Goal: Contribute content: Contribute content

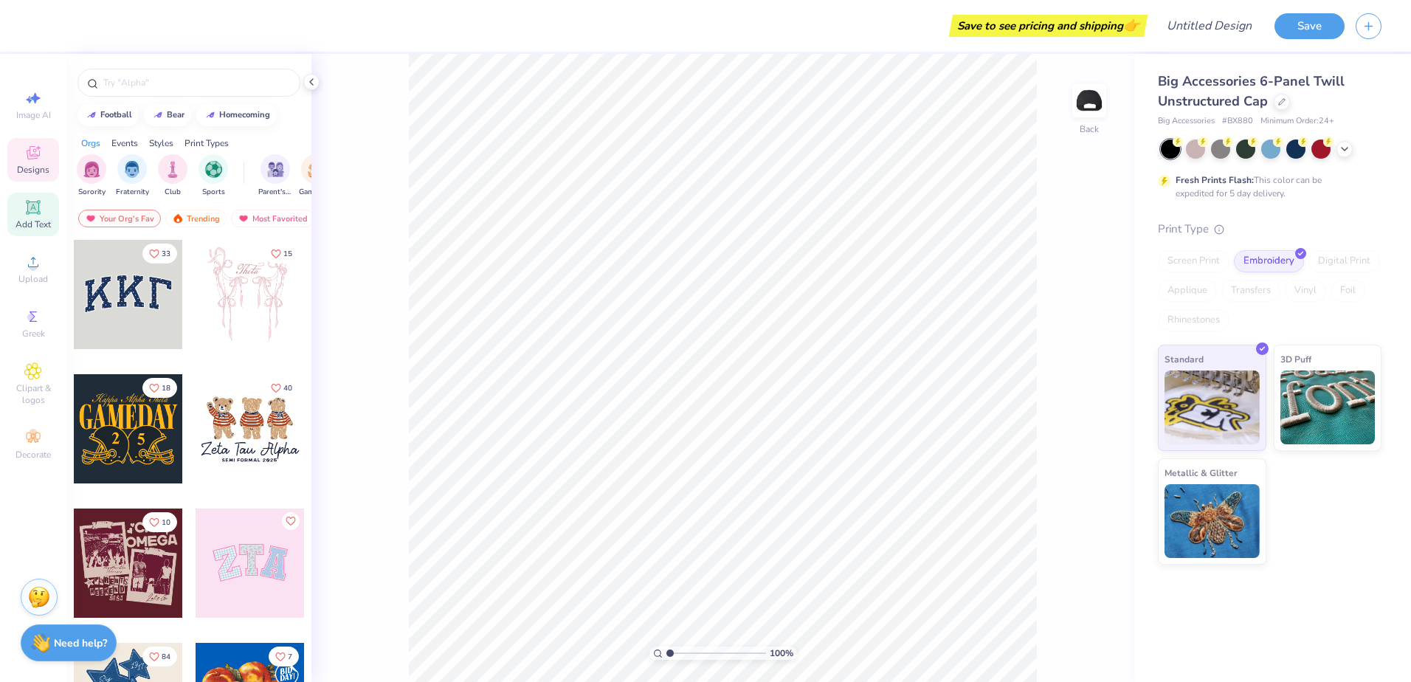
click at [23, 207] on div "Add Text" at bounding box center [33, 215] width 52 height 44
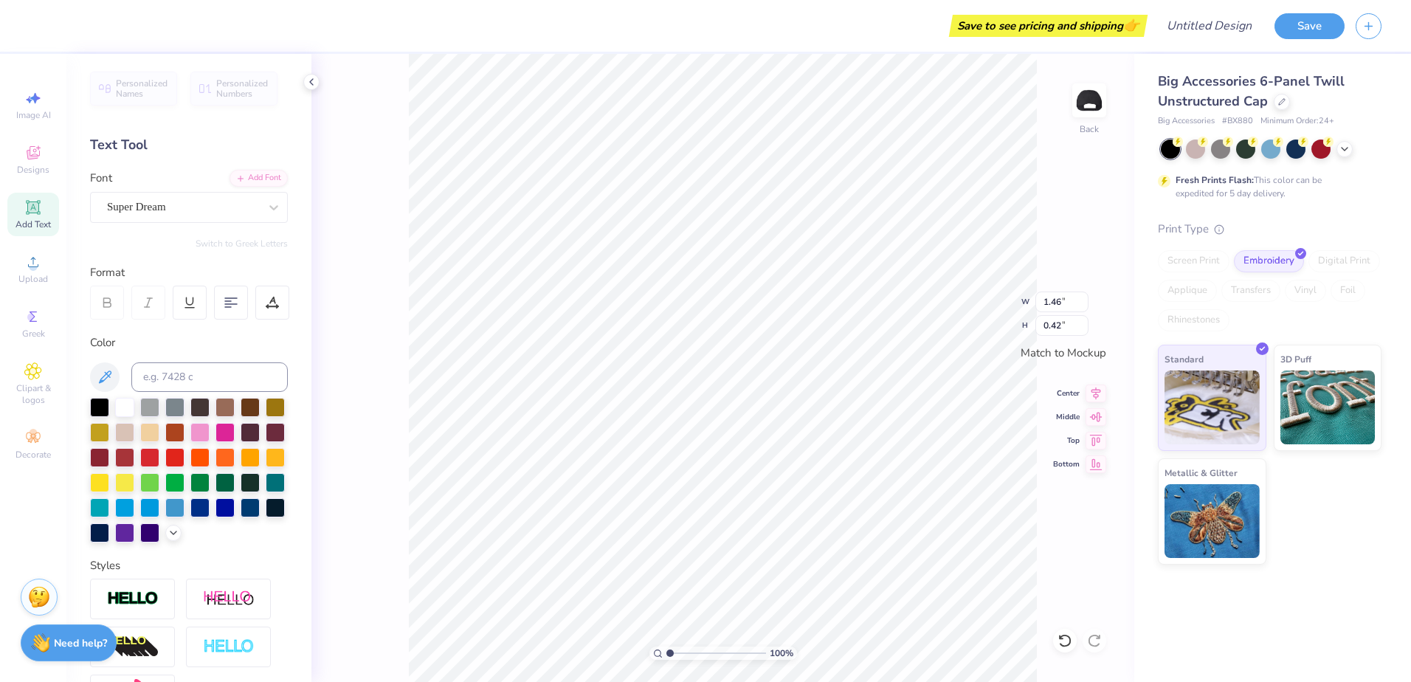
scroll to position [13, 2]
click at [784, 44] on div "Save to see pricing and shipping 👉 Design Title Save Image AI Designs Add Text …" at bounding box center [705, 341] width 1411 height 682
click at [21, 162] on div "Designs" at bounding box center [33, 160] width 52 height 44
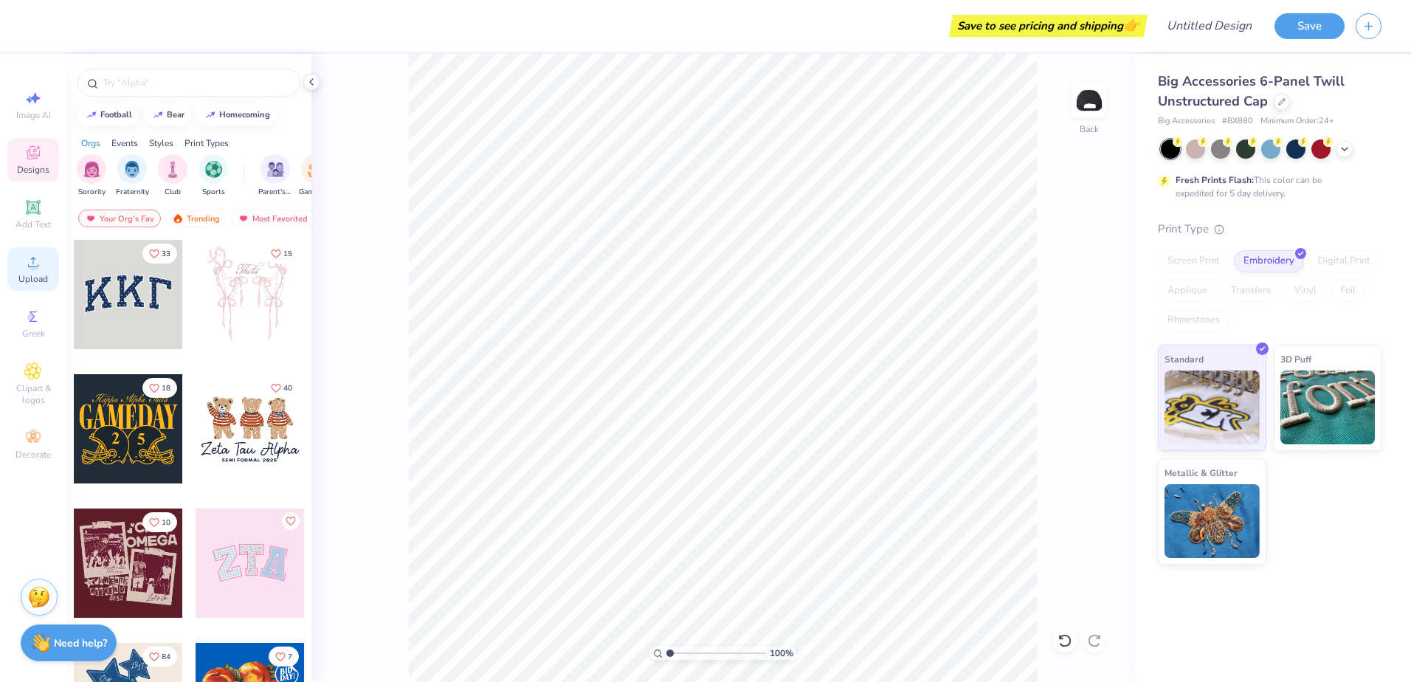
click at [8, 274] on div "Upload" at bounding box center [33, 269] width 52 height 44
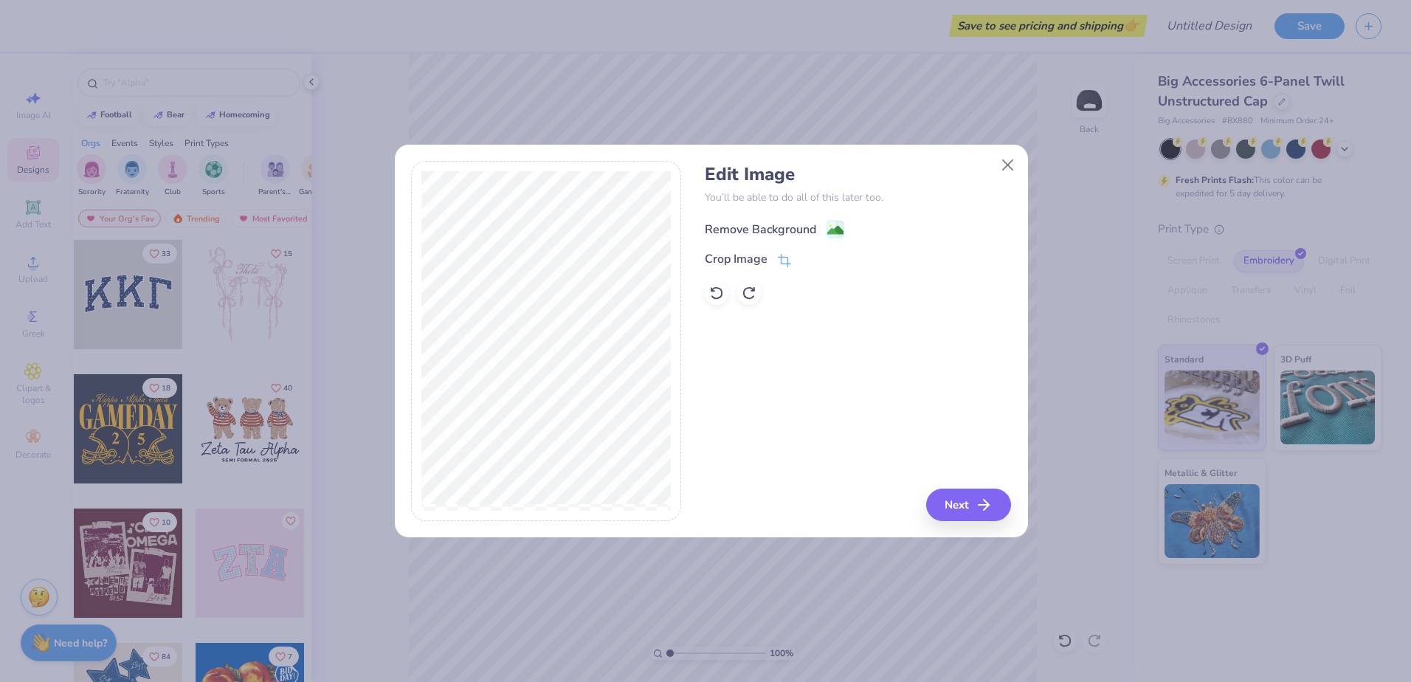
click at [743, 226] on div "Remove Background" at bounding box center [760, 230] width 111 height 18
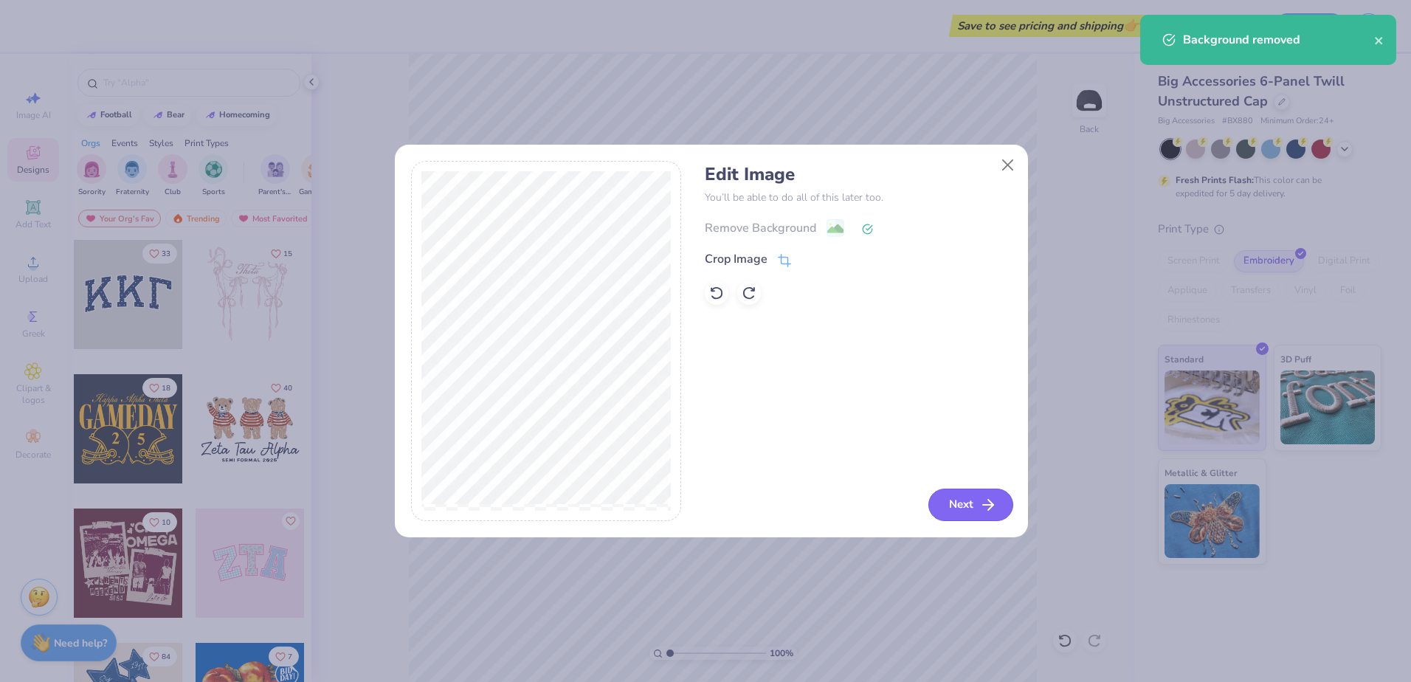
click at [961, 501] on button "Next" at bounding box center [970, 504] width 85 height 32
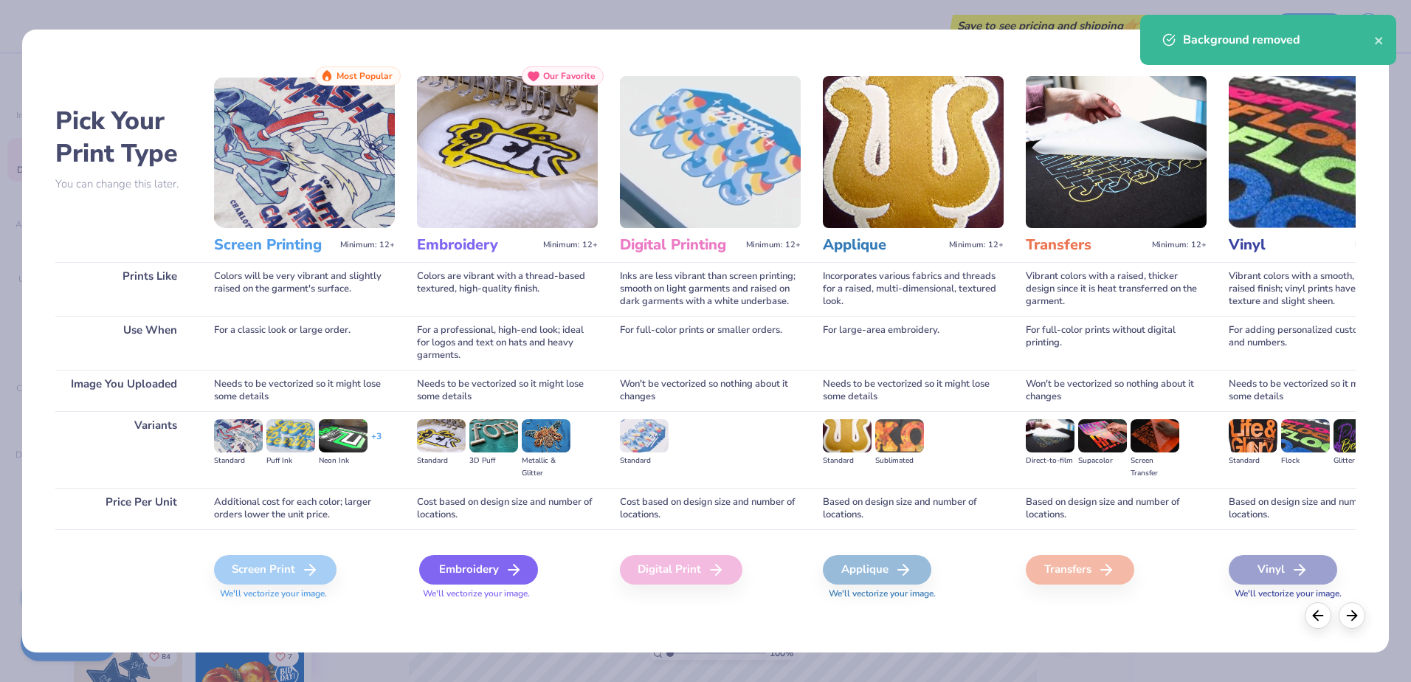
click at [486, 556] on div "Embroidery" at bounding box center [478, 570] width 119 height 30
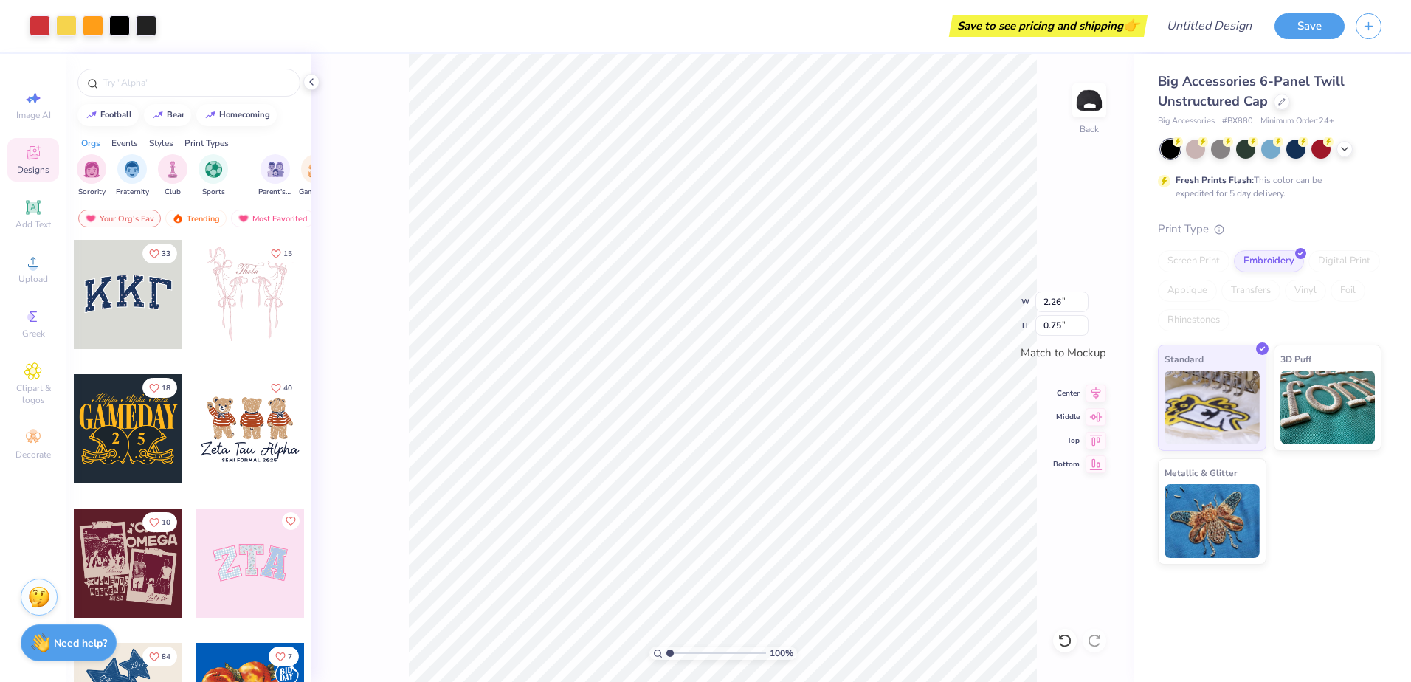
type input "2.26"
type input "0.75"
type input "2.68"
type input "0.89"
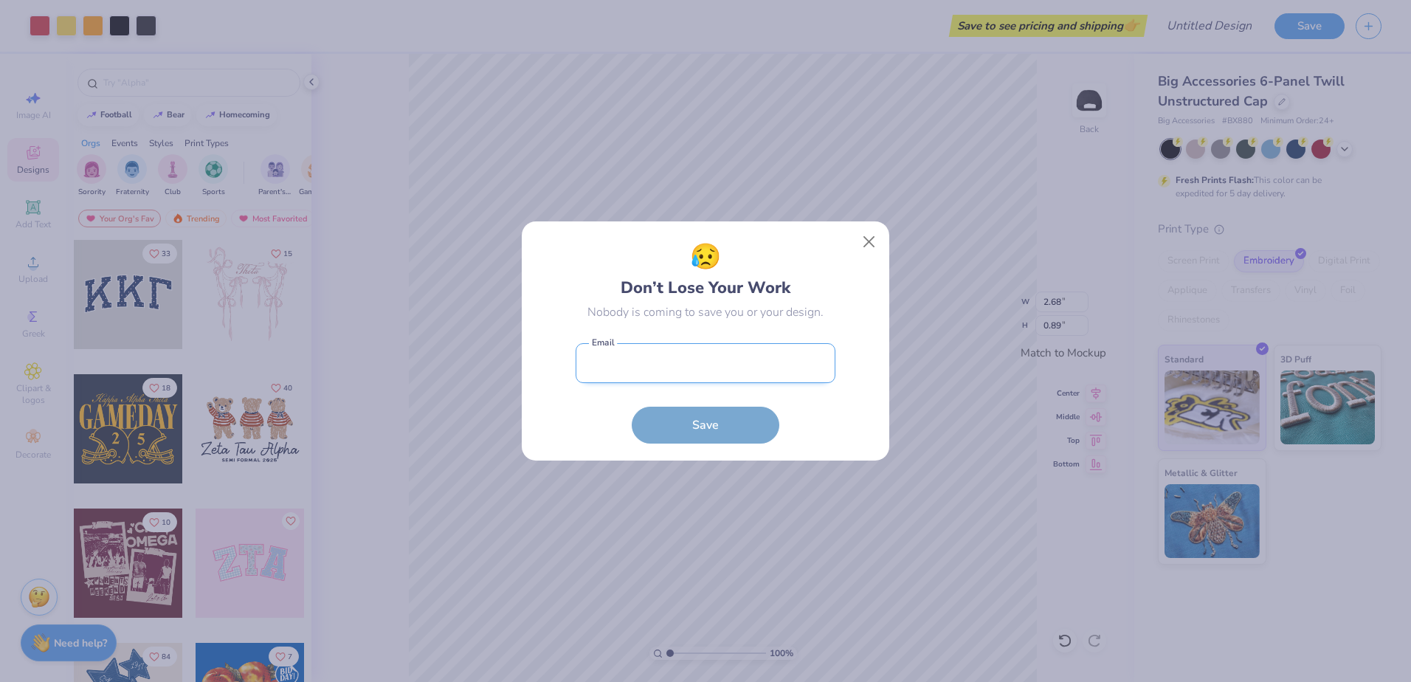
click at [820, 359] on input "email" at bounding box center [706, 363] width 260 height 41
type input "[EMAIL_ADDRESS][DOMAIN_NAME]"
click at [632, 407] on button "Save" at bounding box center [706, 425] width 148 height 37
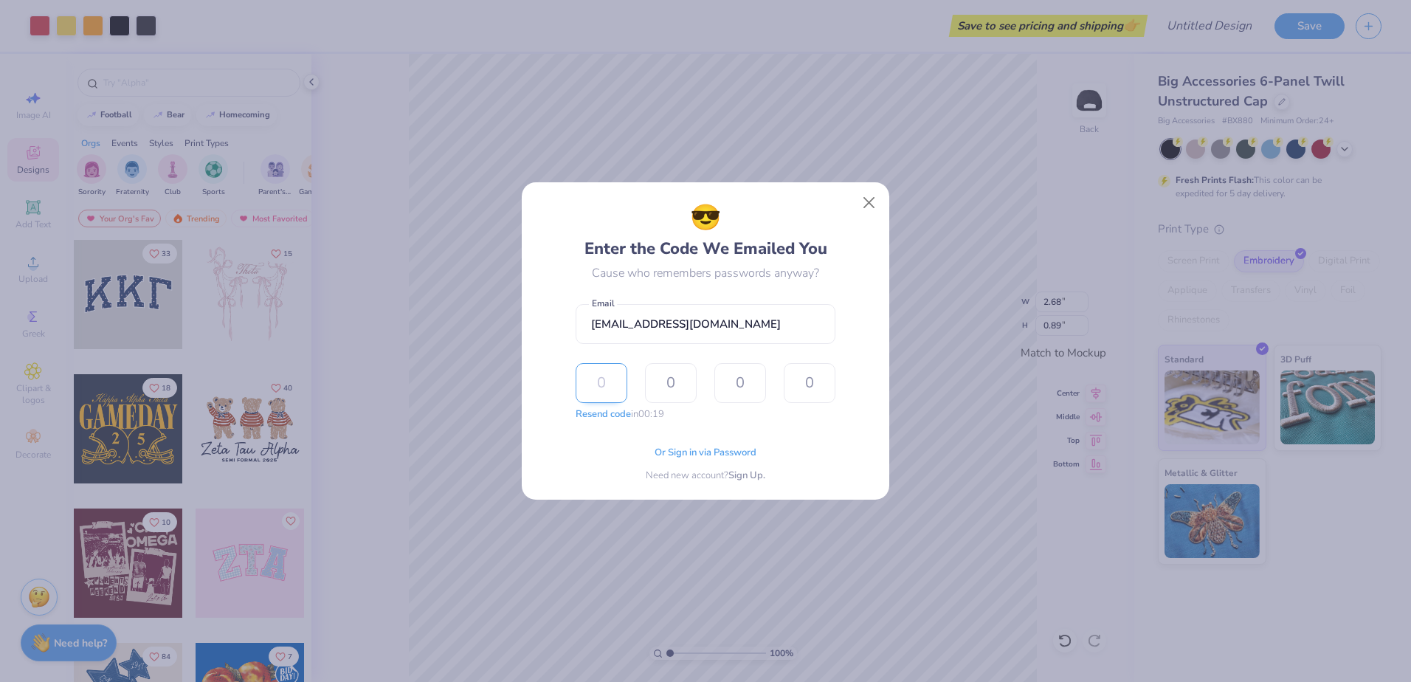
drag, startPoint x: 601, startPoint y: 379, endPoint x: 594, endPoint y: 380, distance: 7.4
click at [601, 379] on input "text" at bounding box center [602, 383] width 52 height 40
type input "4"
type input "1"
type input "6"
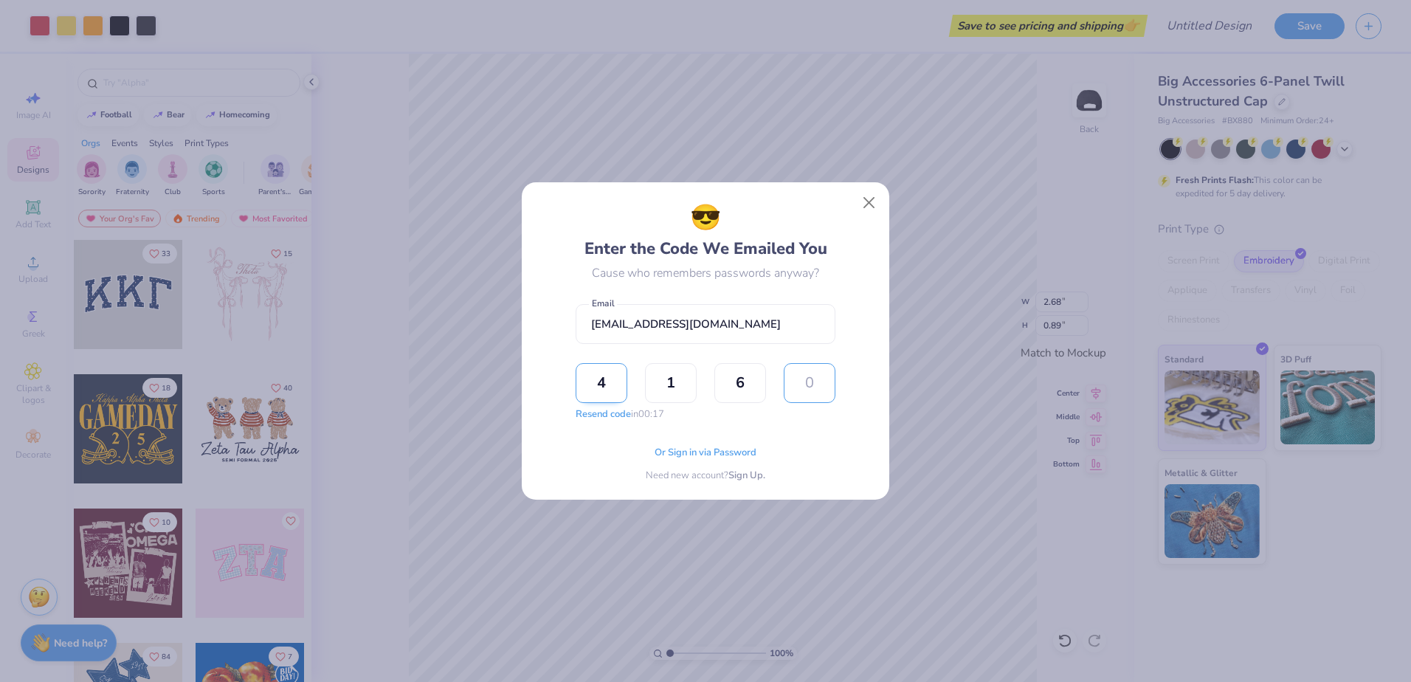
type input "3"
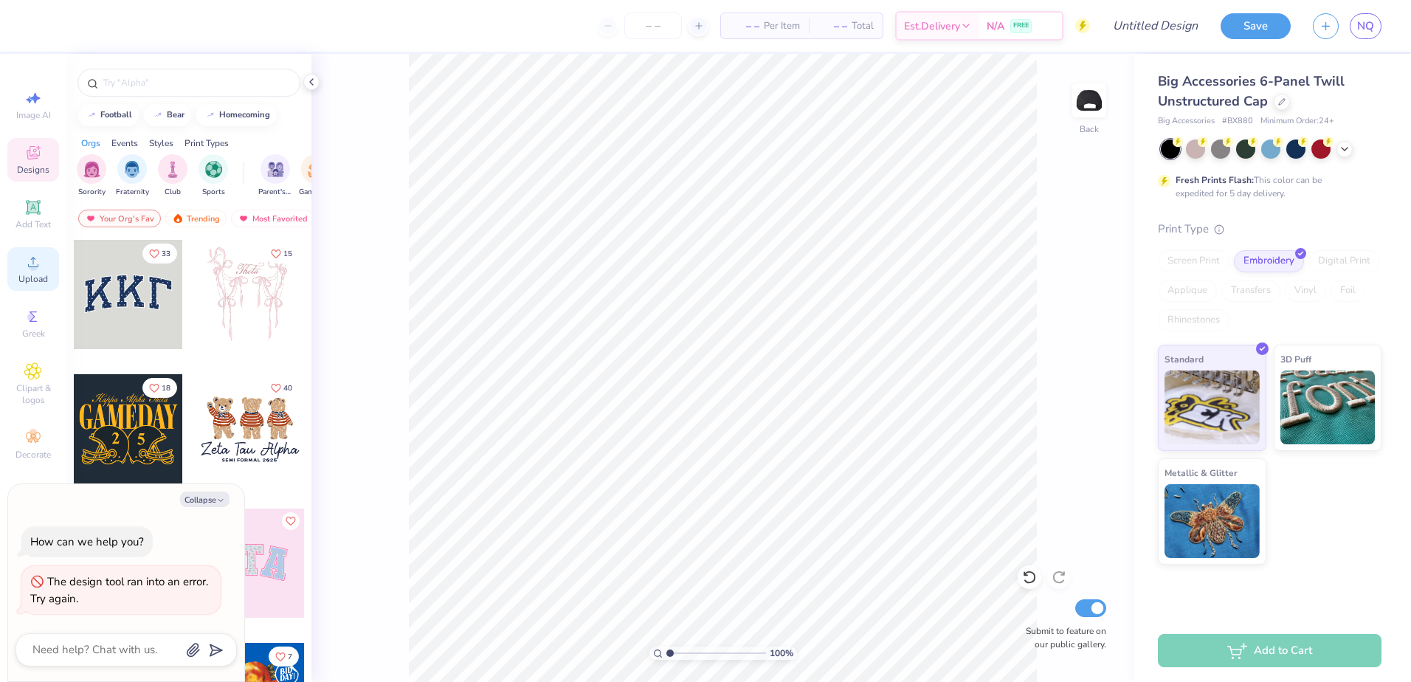
click at [44, 264] on div "Upload" at bounding box center [33, 269] width 52 height 44
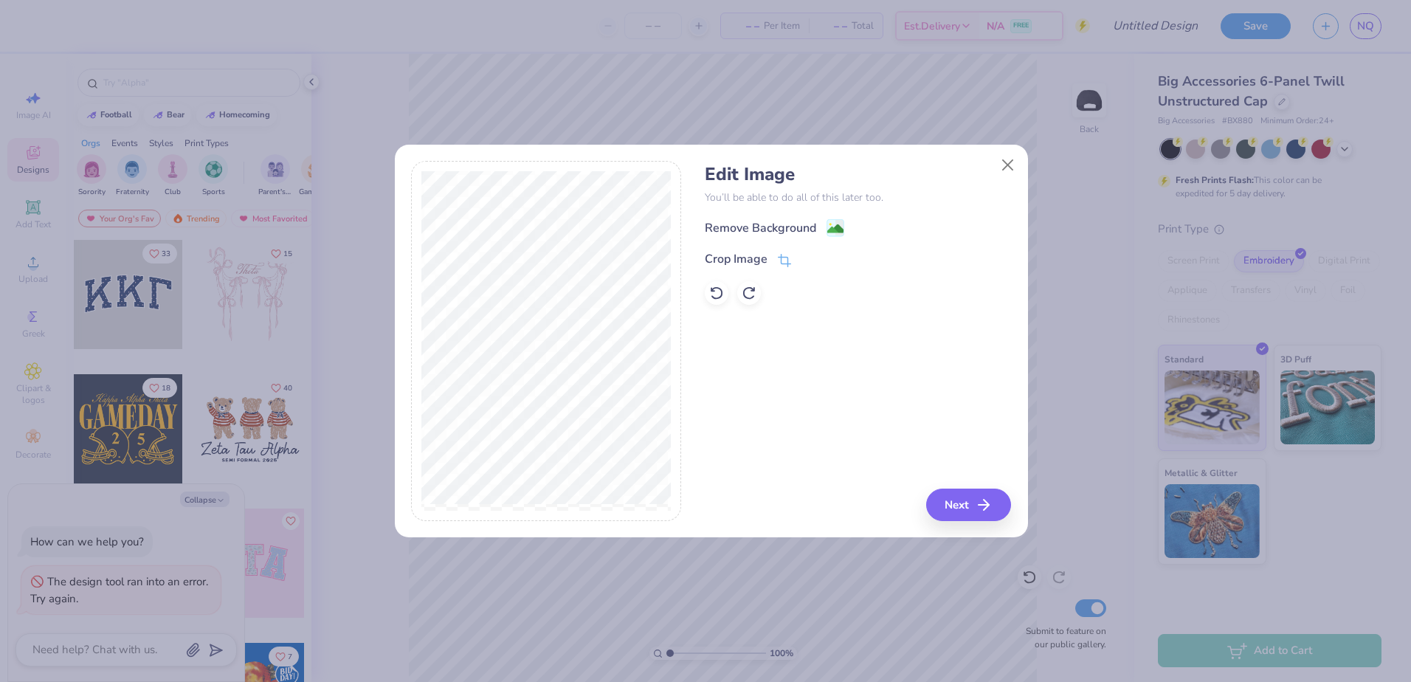
click at [753, 215] on div "Edit Image You’ll be able to do all of this later too. Remove Background Crop I…" at bounding box center [858, 234] width 306 height 141
click at [759, 228] on div "Remove Background" at bounding box center [760, 230] width 111 height 18
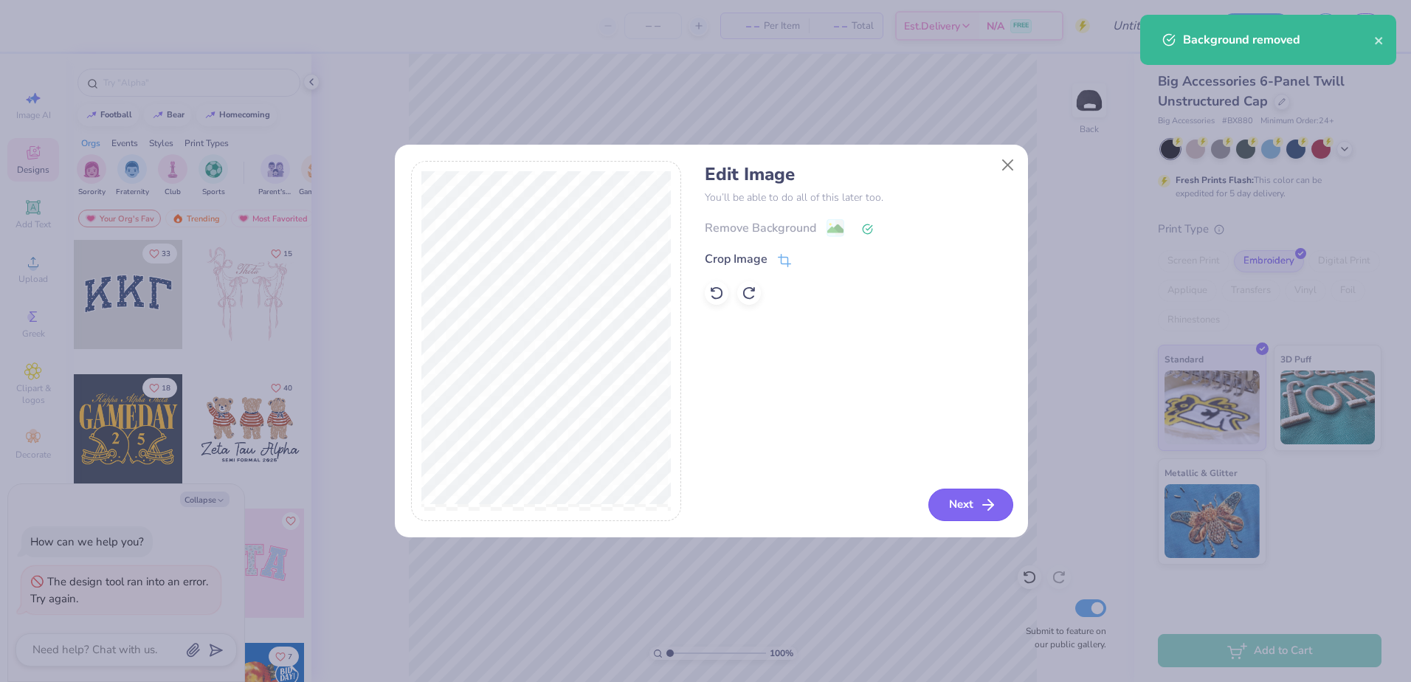
click at [955, 505] on button "Next" at bounding box center [970, 504] width 85 height 32
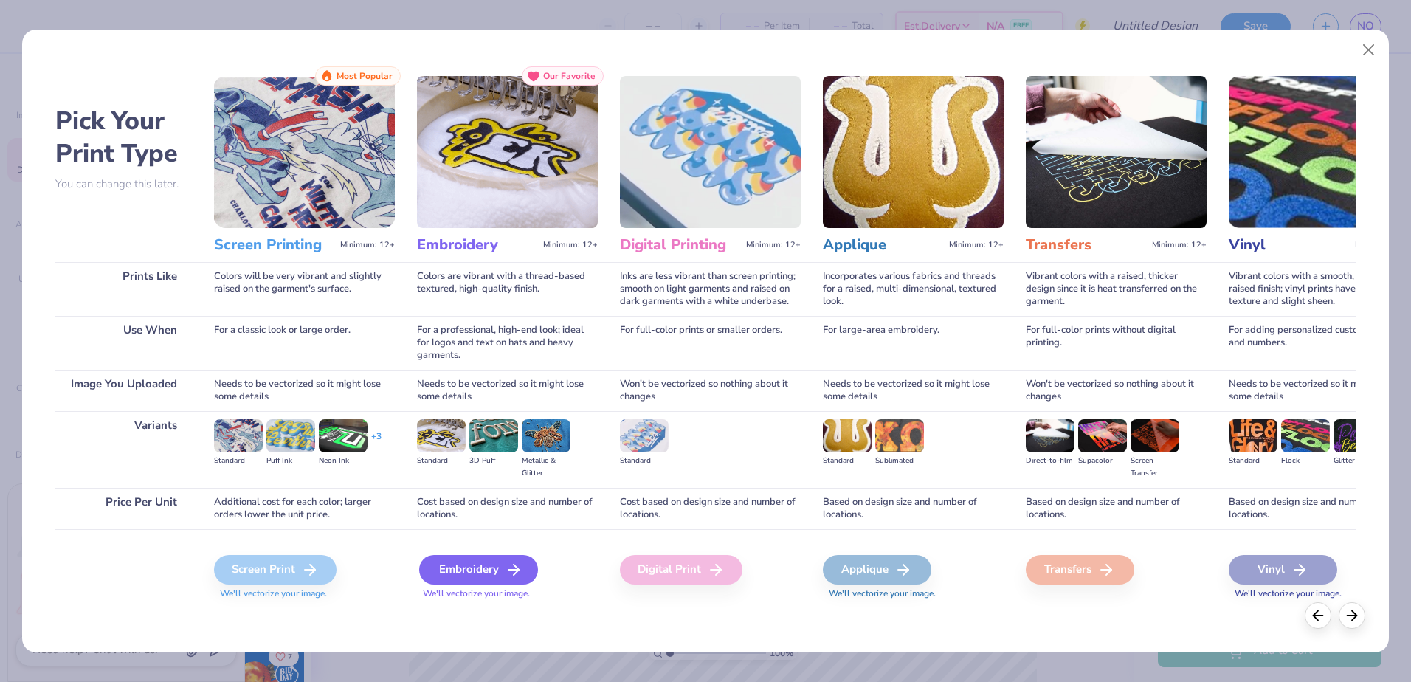
click at [479, 564] on div "Embroidery" at bounding box center [478, 570] width 119 height 30
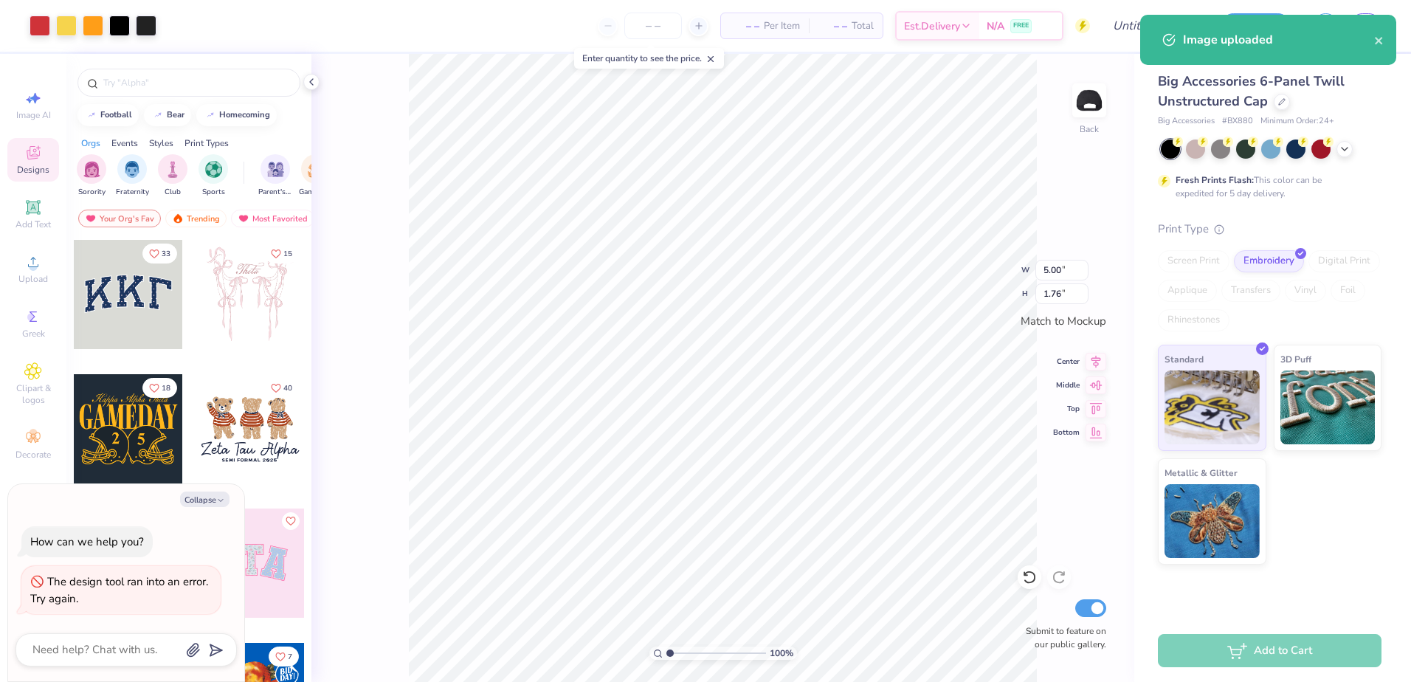
type textarea "x"
type input "3.42"
type input "1.21"
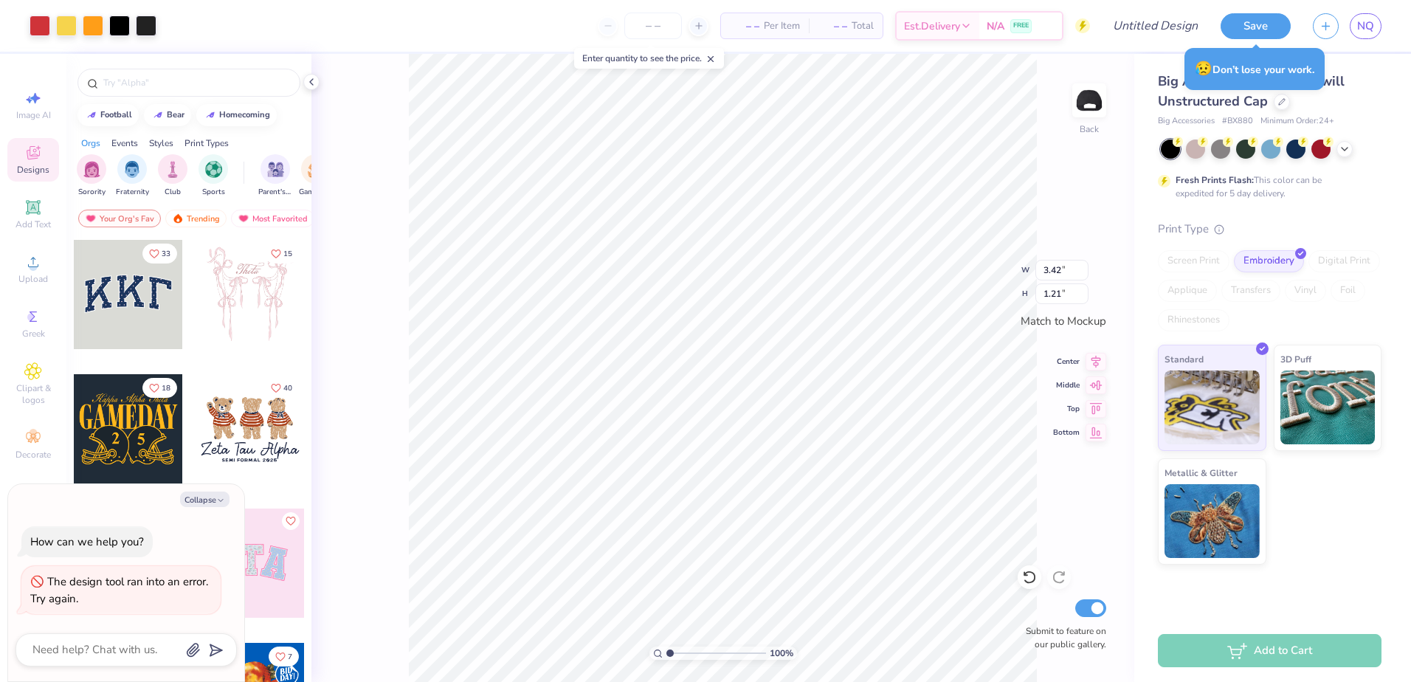
type textarea "x"
